Goal: Task Accomplishment & Management: Manage account settings

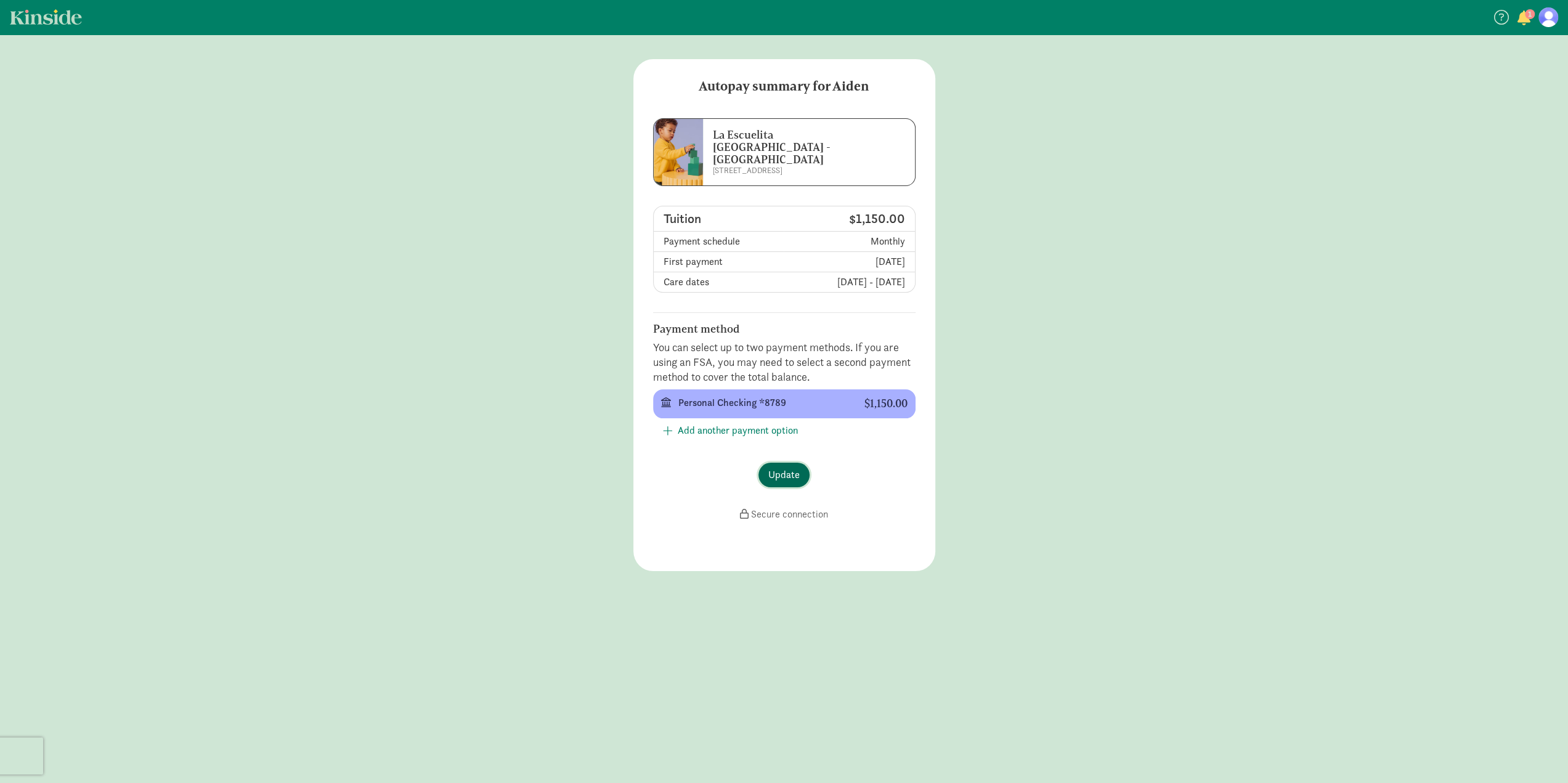
click at [784, 467] on span "Update" at bounding box center [784, 474] width 32 height 15
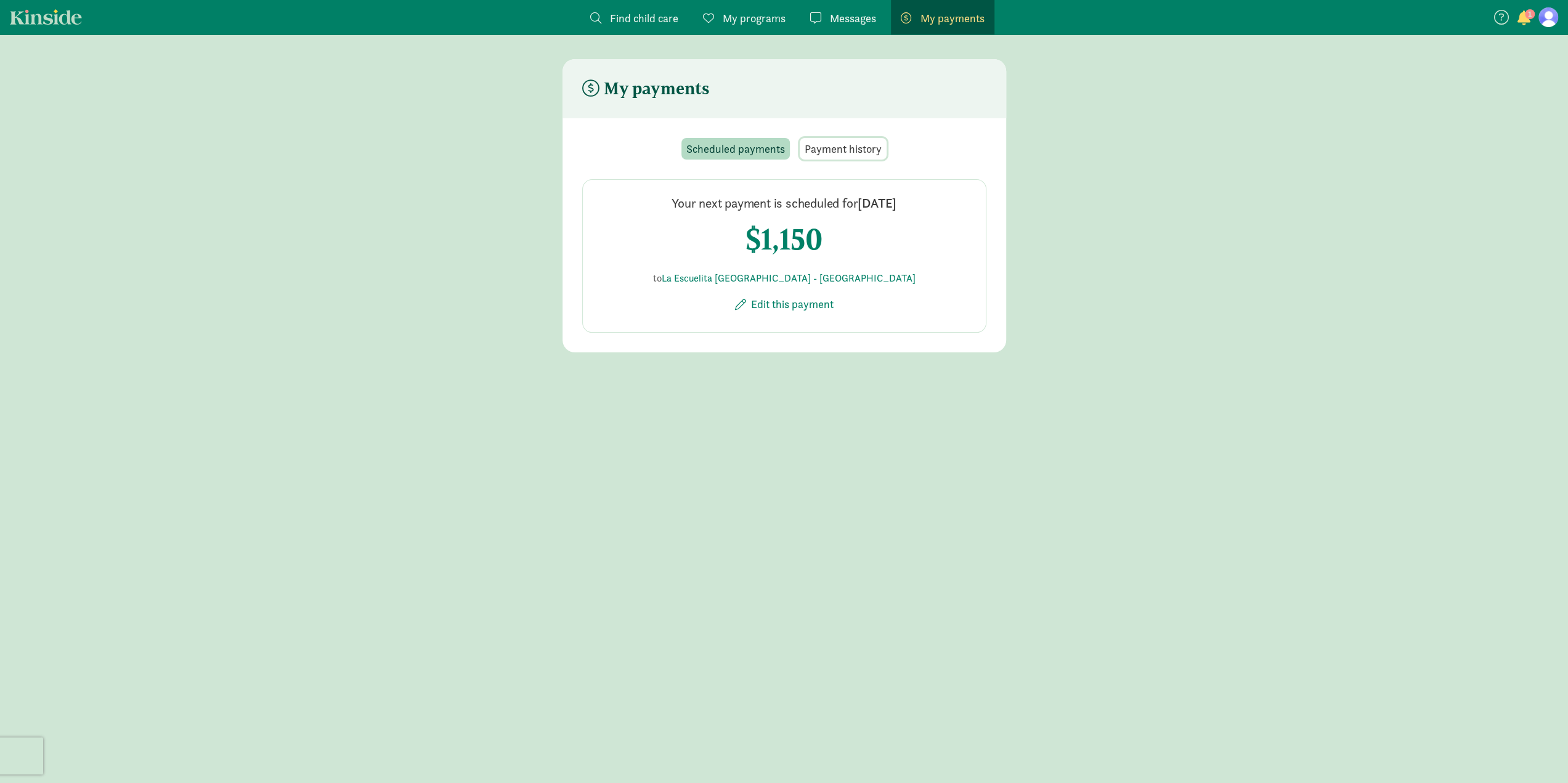
click at [835, 147] on span "Payment history" at bounding box center [843, 149] width 77 height 17
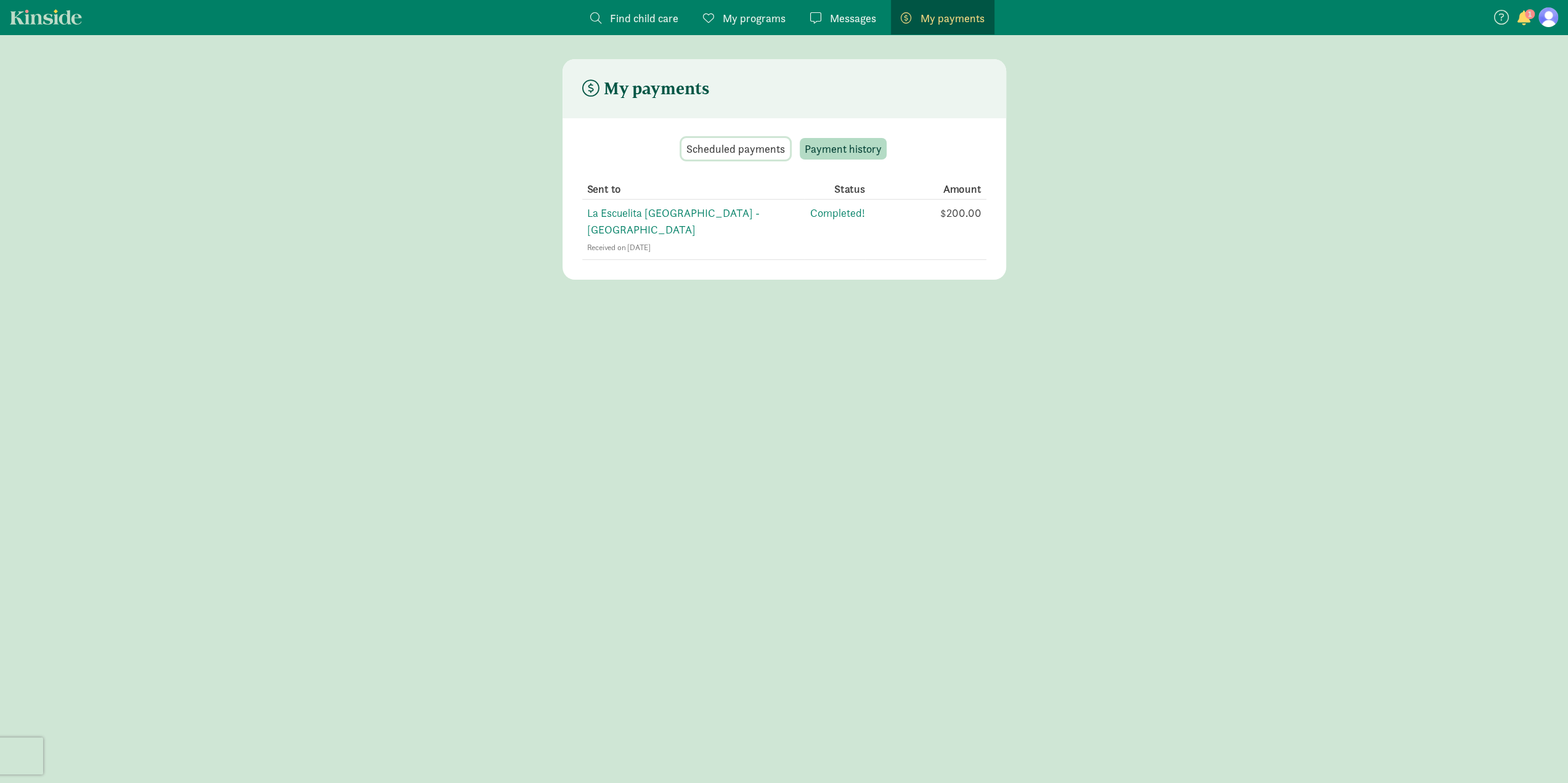
click at [739, 145] on span "Scheduled payments" at bounding box center [736, 149] width 98 height 17
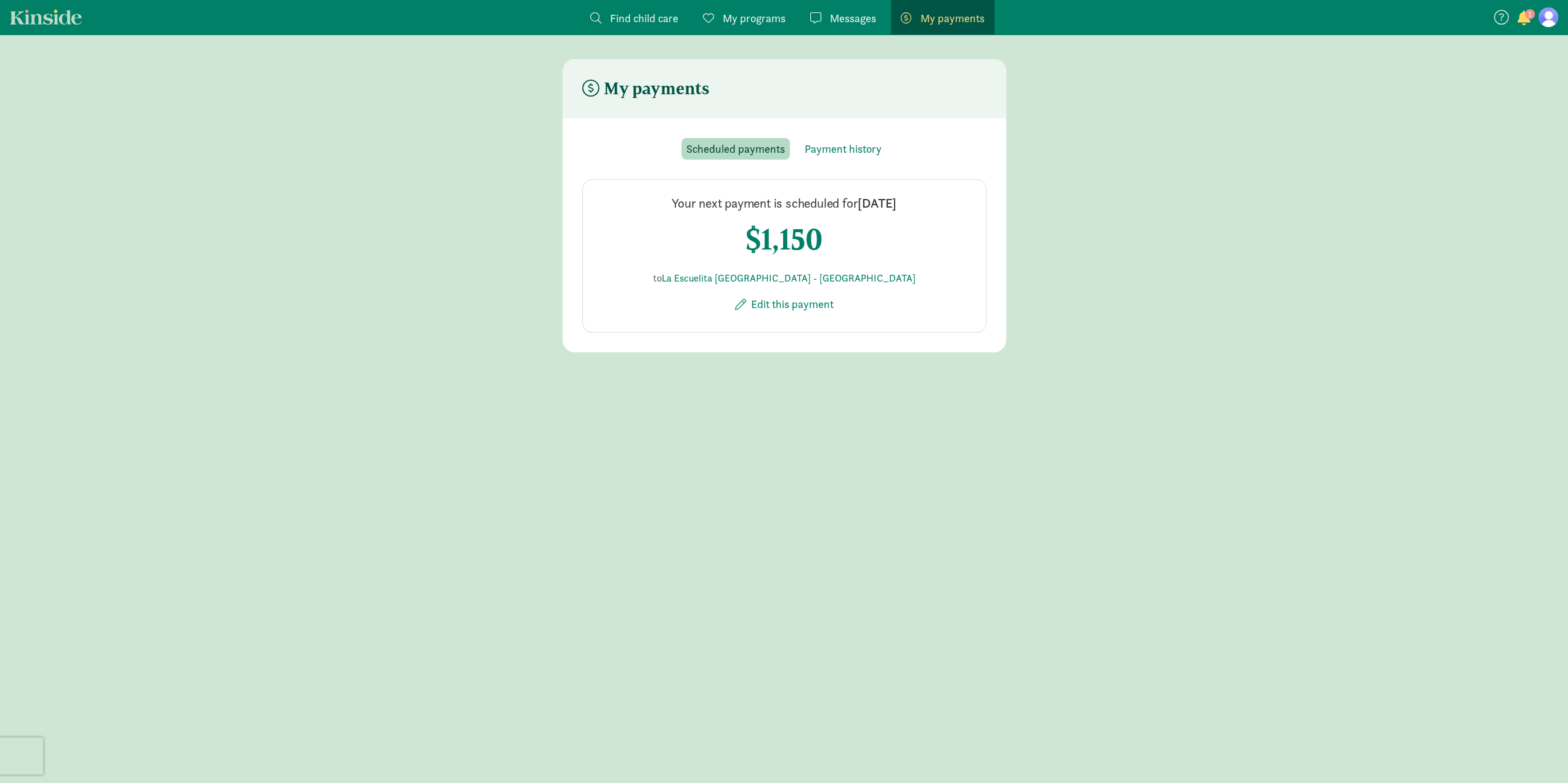
click at [936, 17] on span "My payments" at bounding box center [952, 18] width 64 height 17
click at [1520, 18] on span "button" at bounding box center [1523, 18] width 13 height 15
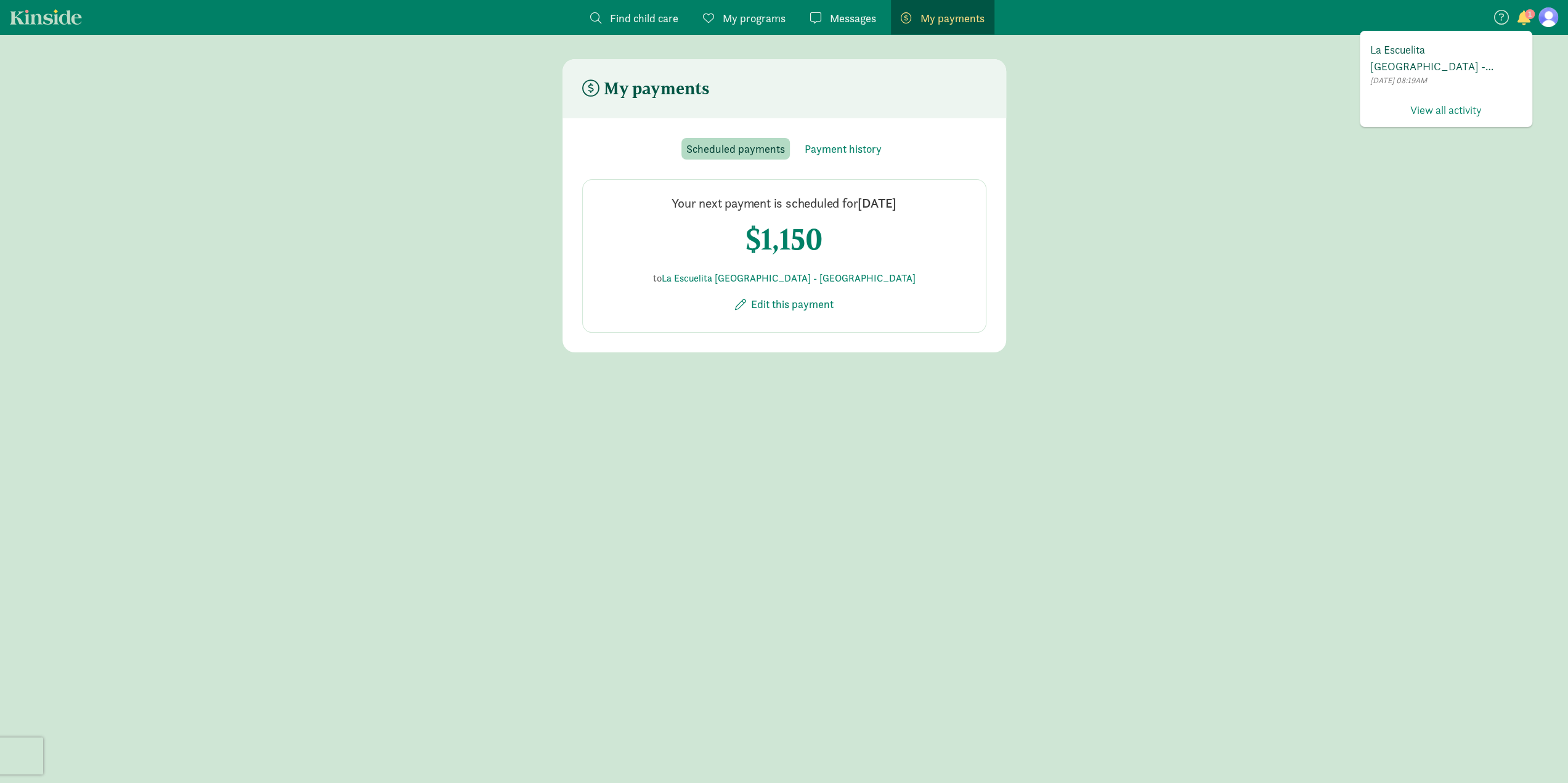
click at [1491, 53] on span "La Escuelita [GEOGRAPHIC_DATA] - [GEOGRAPHIC_DATA] has invited you to enroll in…" at bounding box center [1446, 58] width 152 height 33
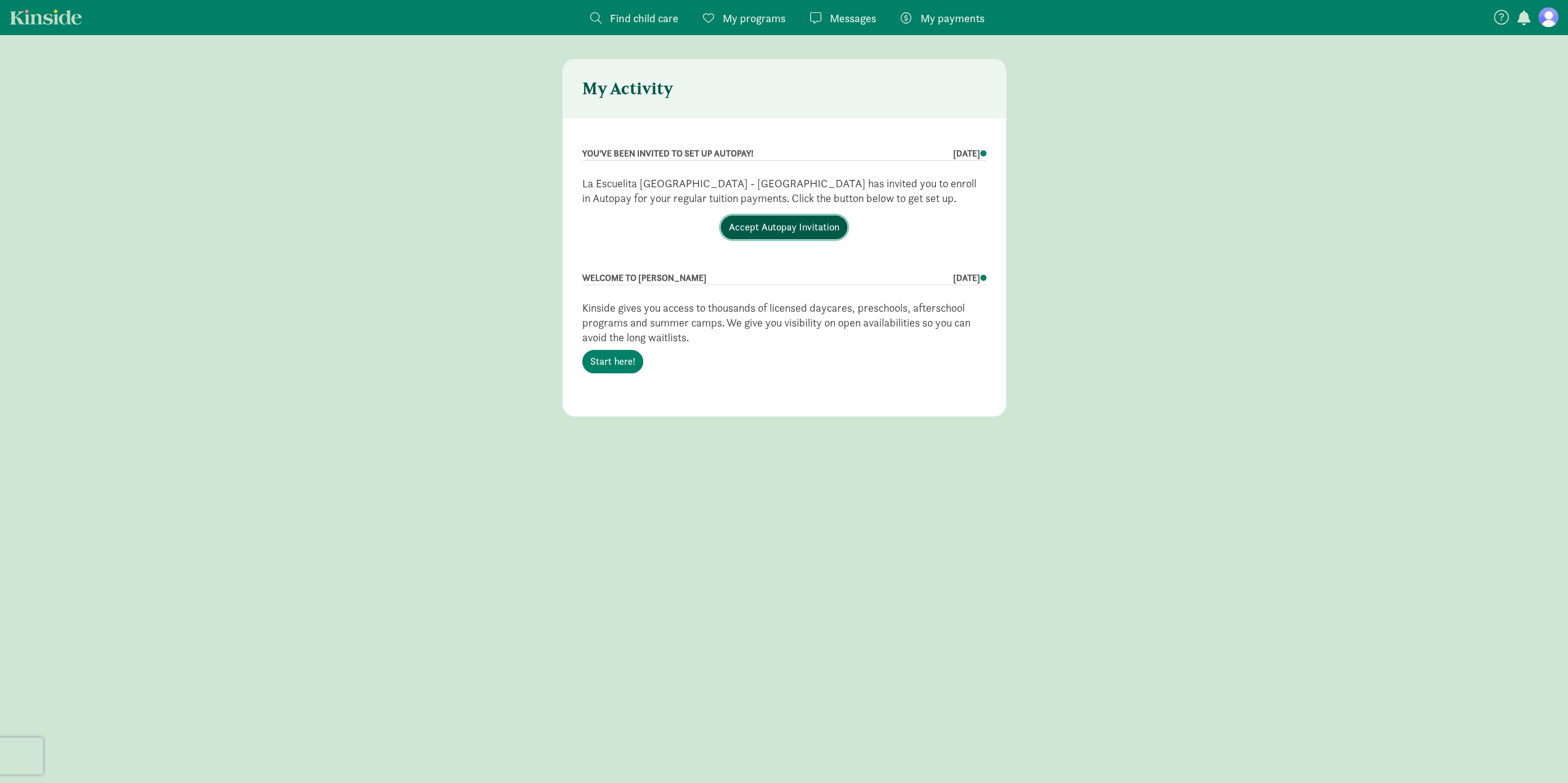
click at [789, 229] on link "Accept Autopay Invitation" at bounding box center [784, 227] width 126 height 23
